Goal: Find contact information: Find contact information

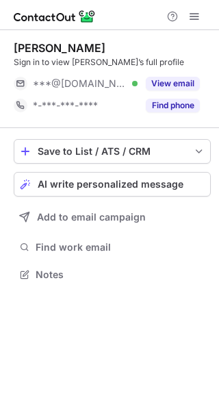
scroll to position [7, 7]
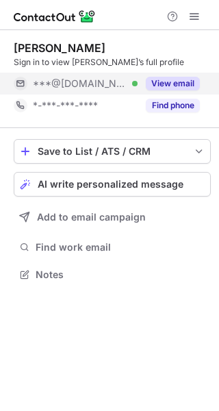
click at [176, 82] on button "View email" at bounding box center [173, 84] width 54 height 14
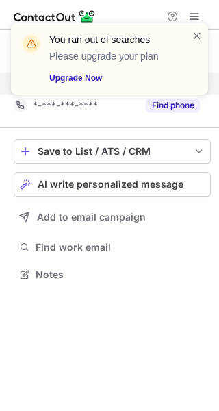
click at [198, 34] on span at bounding box center [197, 36] width 11 height 14
